Goal: Communication & Community: Answer question/provide support

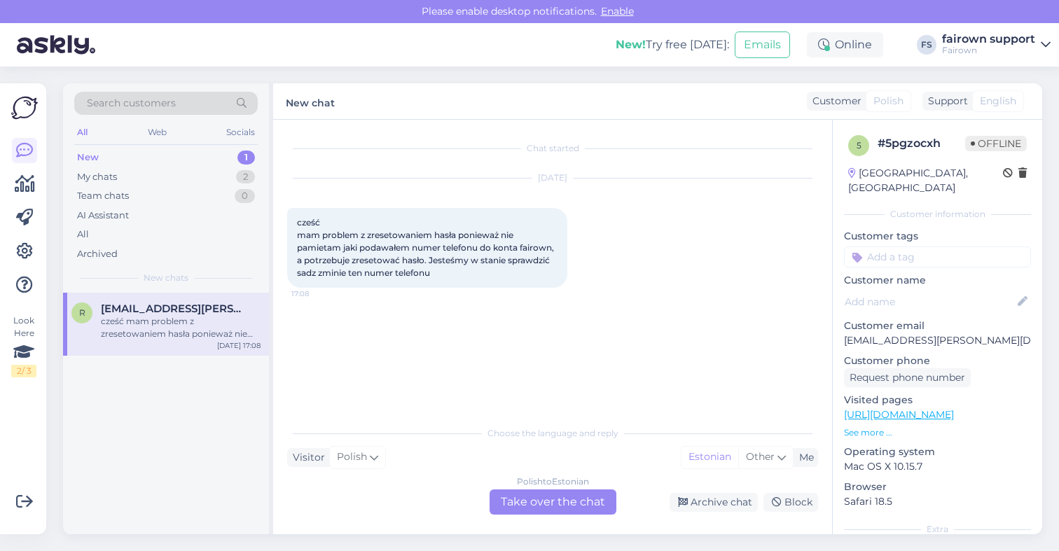
click at [444, 285] on div "cześć mam problem z zresetowaniem hasła ponieważ nie pamietam jaki podawałem nu…" at bounding box center [427, 248] width 280 height 80
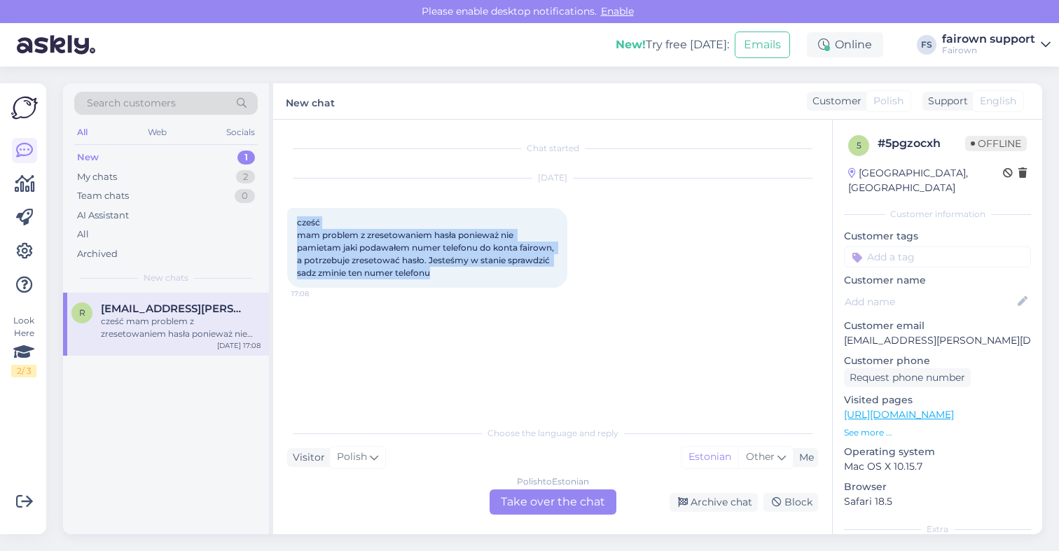
drag, startPoint x: 444, startPoint y: 274, endPoint x: 296, endPoint y: 223, distance: 156.3
click at [296, 223] on div "cześć mam problem z zresetowaniem hasła ponieważ nie pamietam jaki podawałem nu…" at bounding box center [427, 248] width 280 height 80
copy span "cześć mam problem z zresetowaniem hasła ponieważ nie pamietam jaki podawałem nu…"
click at [612, 325] on div "Chat started [DATE] cześć mam problem z zresetowaniem hasła ponieważ nie pamiet…" at bounding box center [558, 270] width 543 height 272
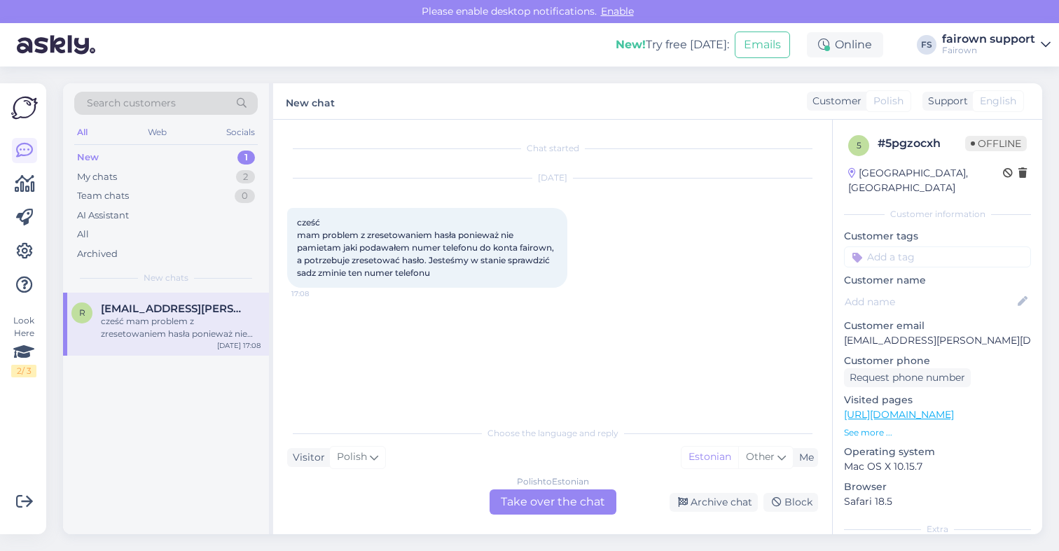
click at [559, 504] on div "Polish to Estonian Take over the chat" at bounding box center [552, 501] width 127 height 25
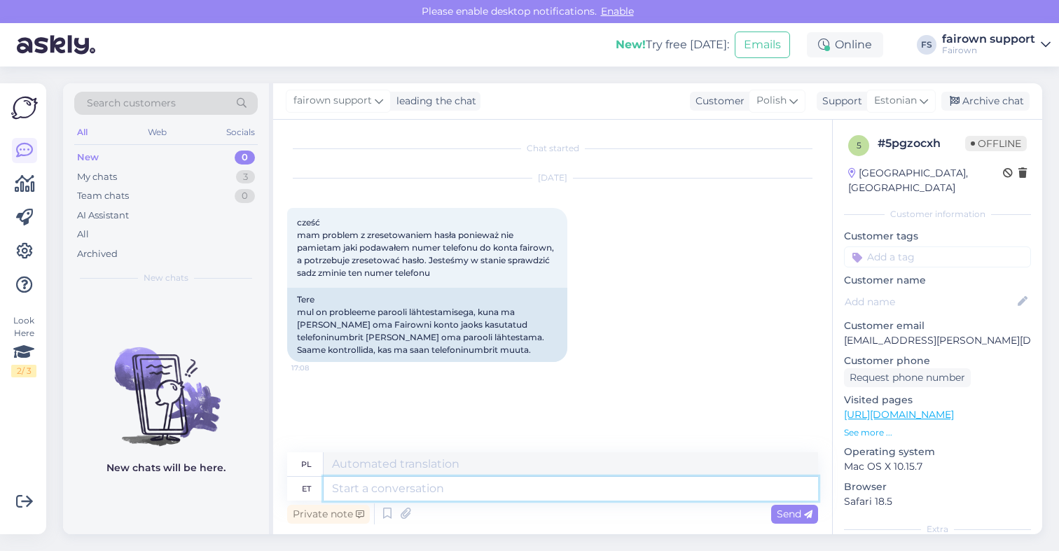
click at [451, 489] on textarea at bounding box center [570, 489] width 494 height 24
type textarea "Tere!"
type textarea "Cześć!"
type textarea "Tere! Millise em"
type textarea "Cześć! Jaki?"
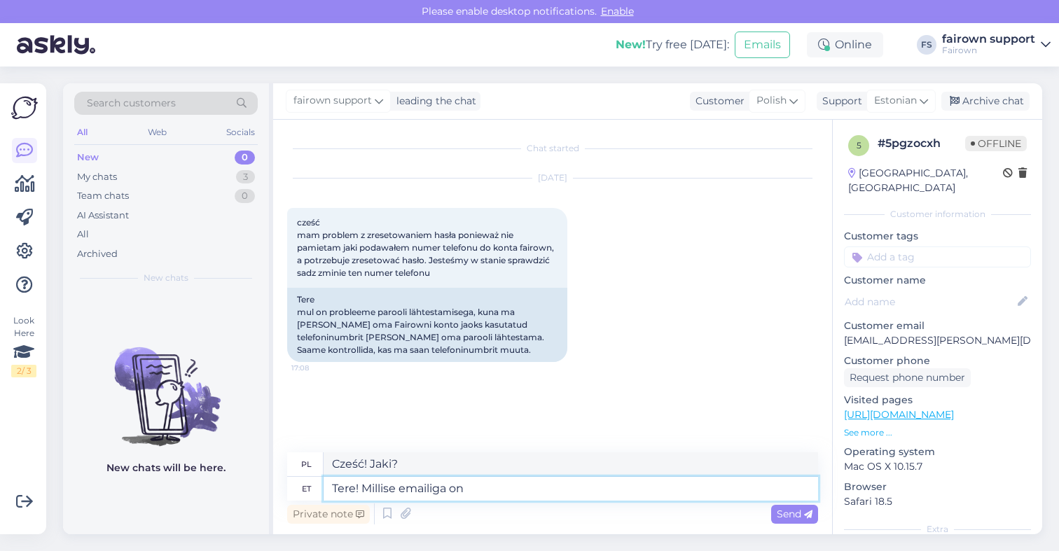
type textarea "Tere! [PERSON_NAME] emailiga on t"
type textarea "Cześć! Jaki e-mail?"
type textarea "Tere! [PERSON_NAME] emailiga on te"
type textarea "Cześć! Jaki to adres e-mail?"
type textarea "Tere! [PERSON_NAME] emailiga on teie ko"
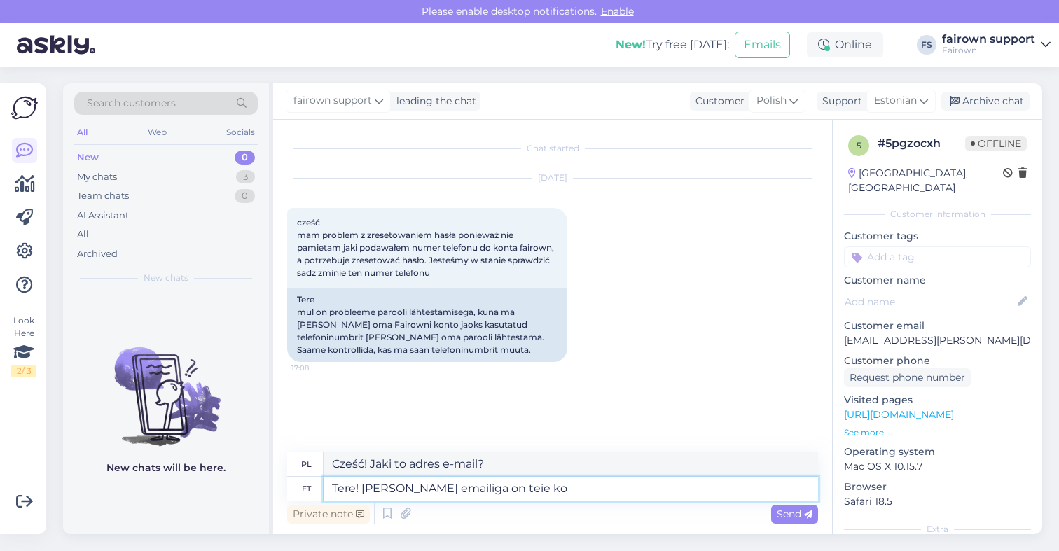
type textarea "Cześć! Jaki jest Twój adres e-mail?"
type textarea "Tere! [PERSON_NAME] emailiga on teie konto s"
type textarea "Cześć! Jaki adres e-mail jest przypisany do Twojego konta?"
type textarea "Tere! [PERSON_NAME] emailiga on teie konto seotud?"
type textarea "Cześć! Z jakim adresem e-mail jest powiązane Twoje konto?"
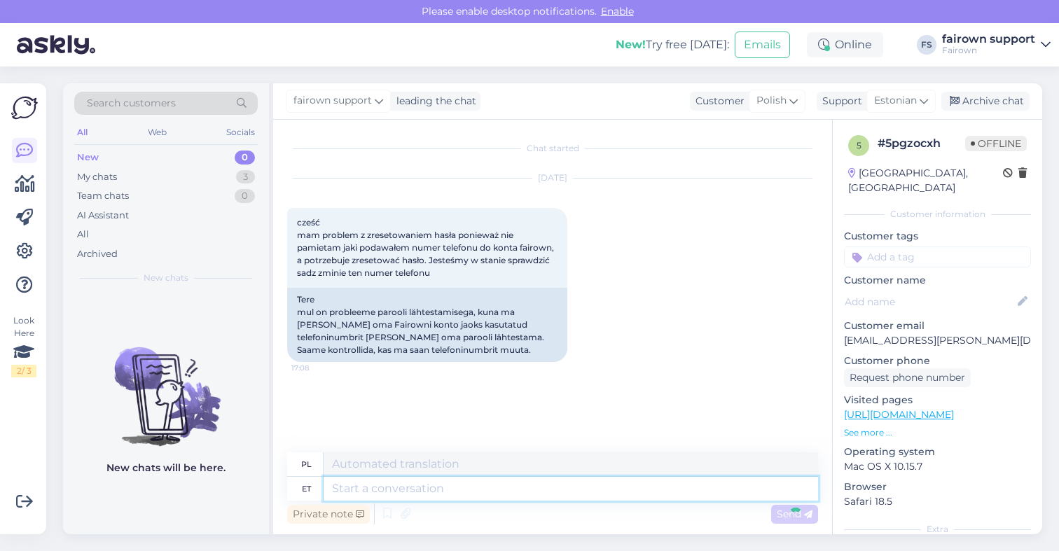
scroll to position [51, 0]
